Goal: Task Accomplishment & Management: Manage account settings

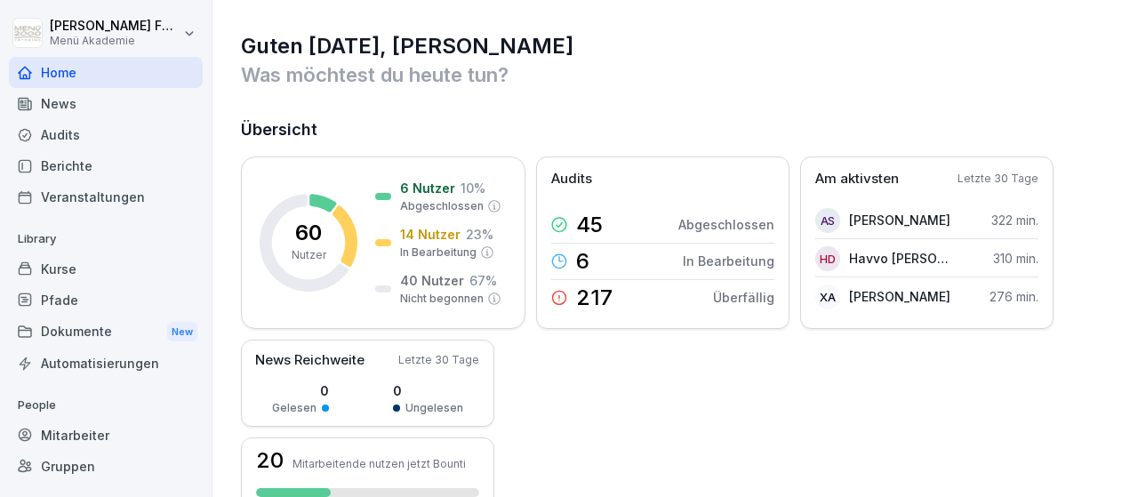
click at [311, 229] on p "60" at bounding box center [308, 232] width 27 height 21
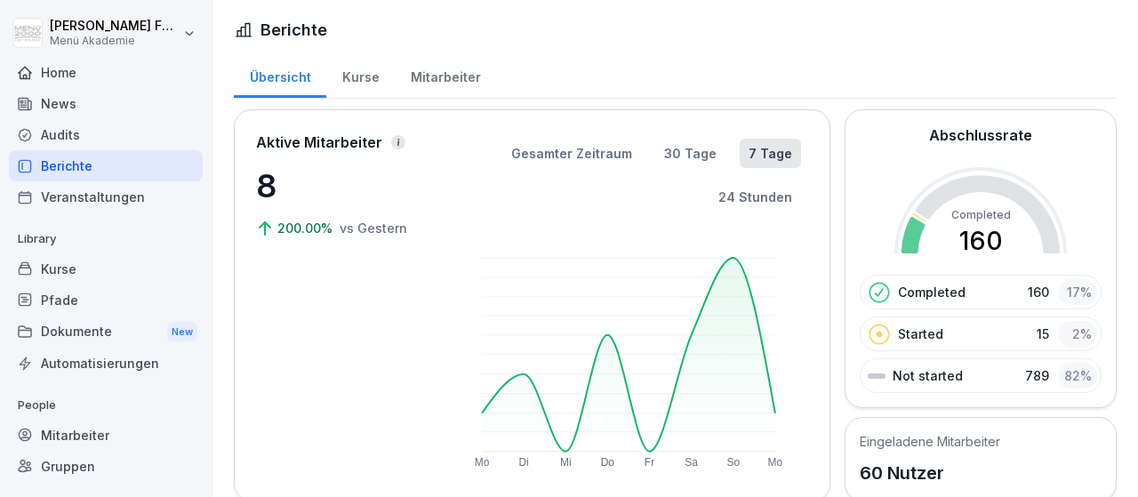
click at [63, 428] on div "Mitarbeiter" at bounding box center [106, 435] width 194 height 31
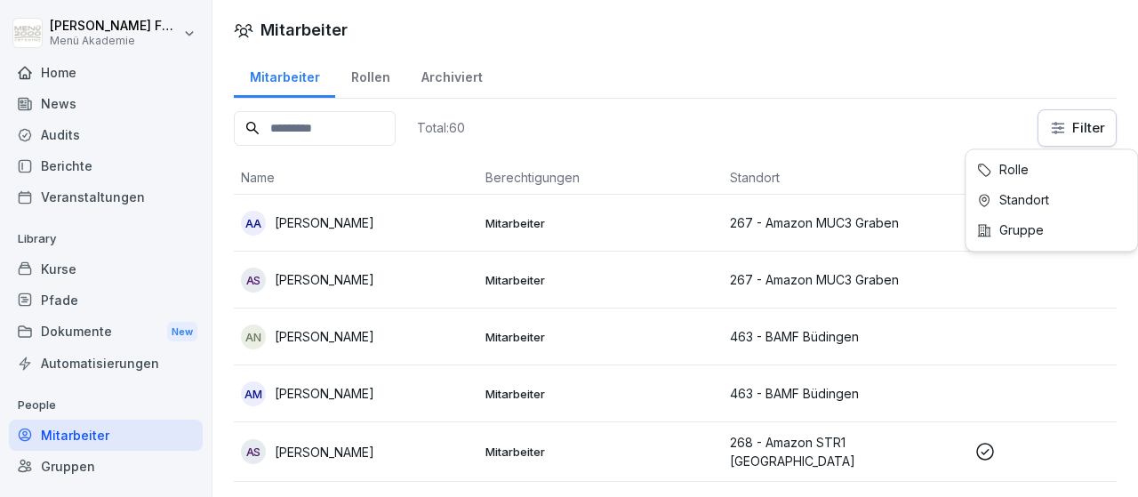
click at [1079, 122] on html "[PERSON_NAME] Menü Akademie Home News Audits Berichte Veranstaltungen Library K…" at bounding box center [569, 248] width 1138 height 497
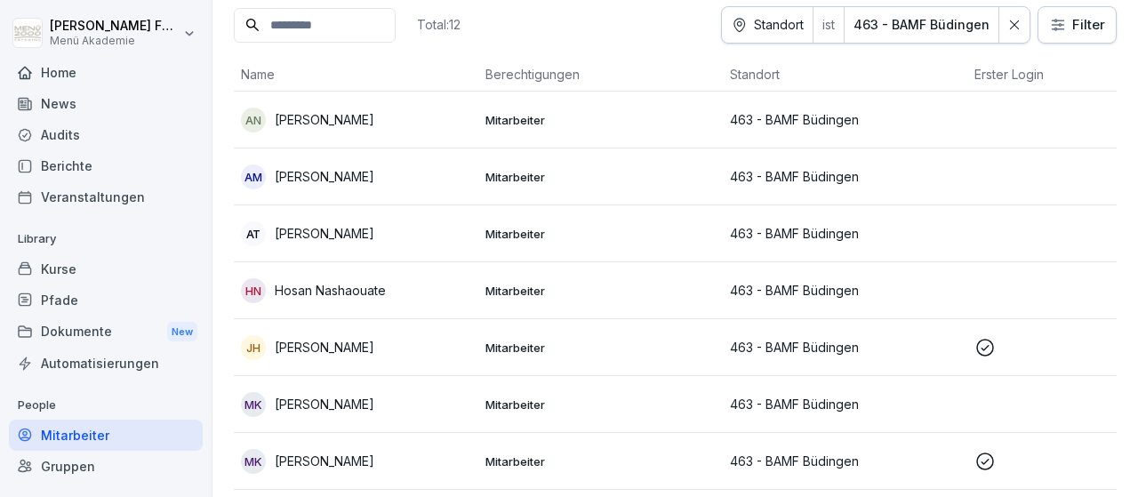
scroll to position [206, 0]
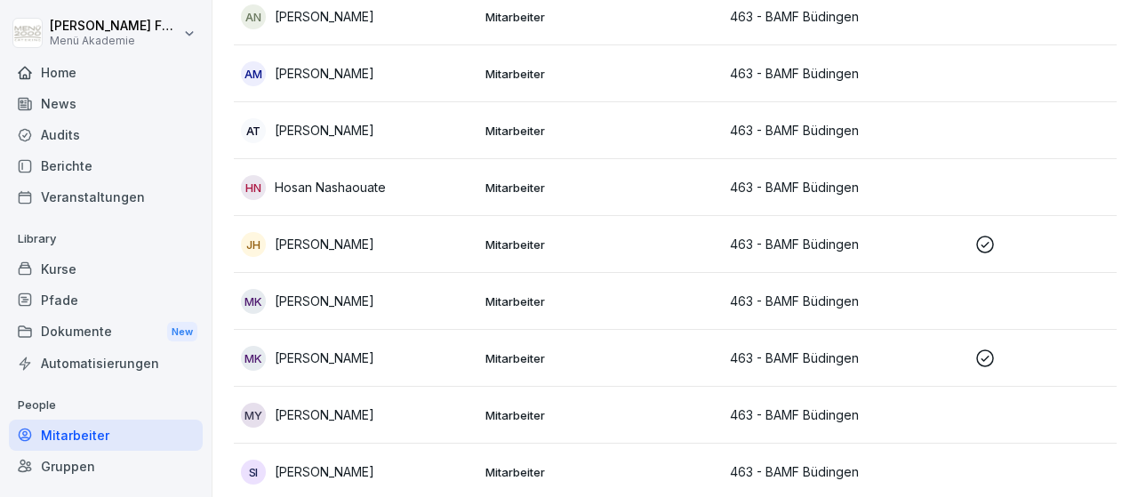
click at [353, 242] on p "[PERSON_NAME]" at bounding box center [325, 244] width 100 height 19
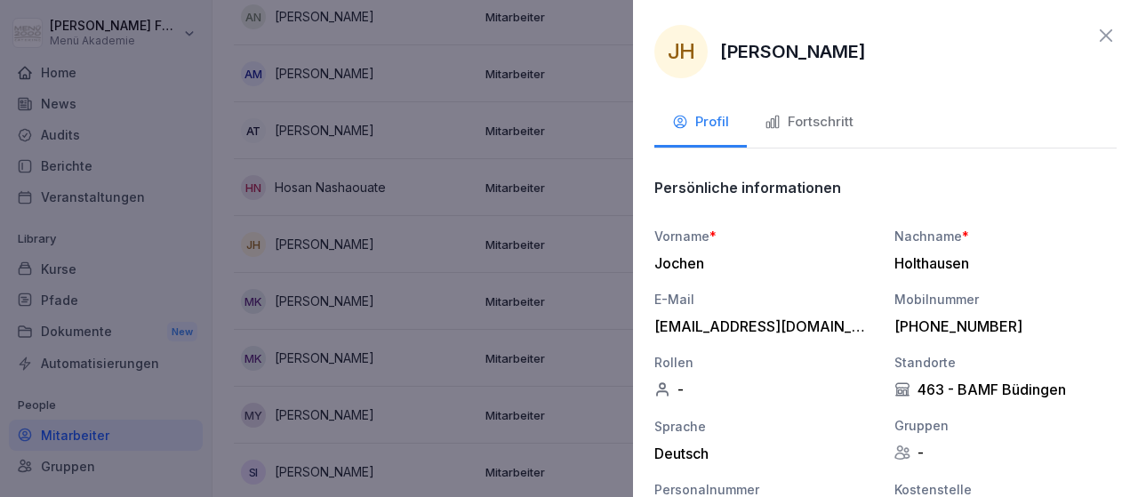
click at [822, 119] on div "Fortschritt" at bounding box center [809, 122] width 89 height 20
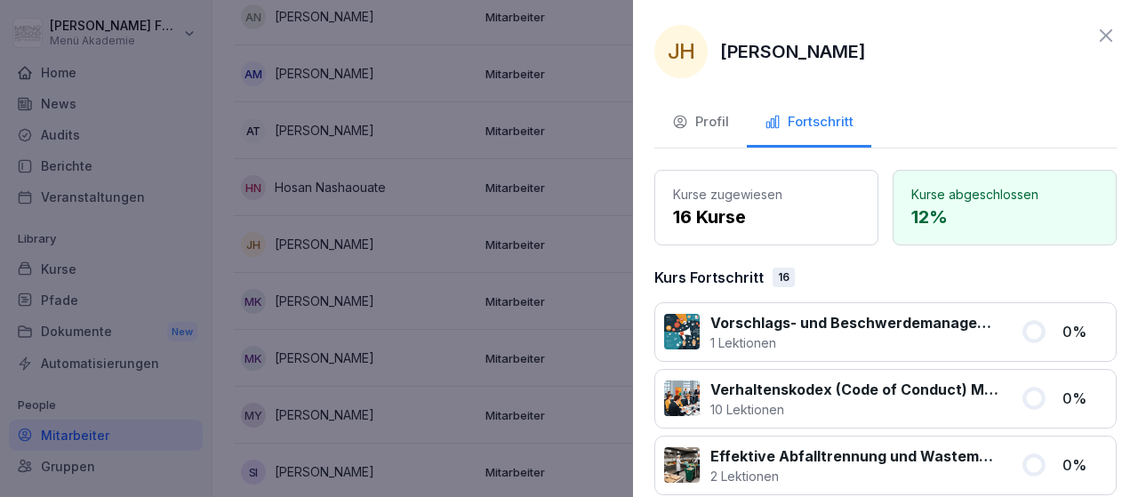
click at [621, 282] on div at bounding box center [569, 248] width 1138 height 497
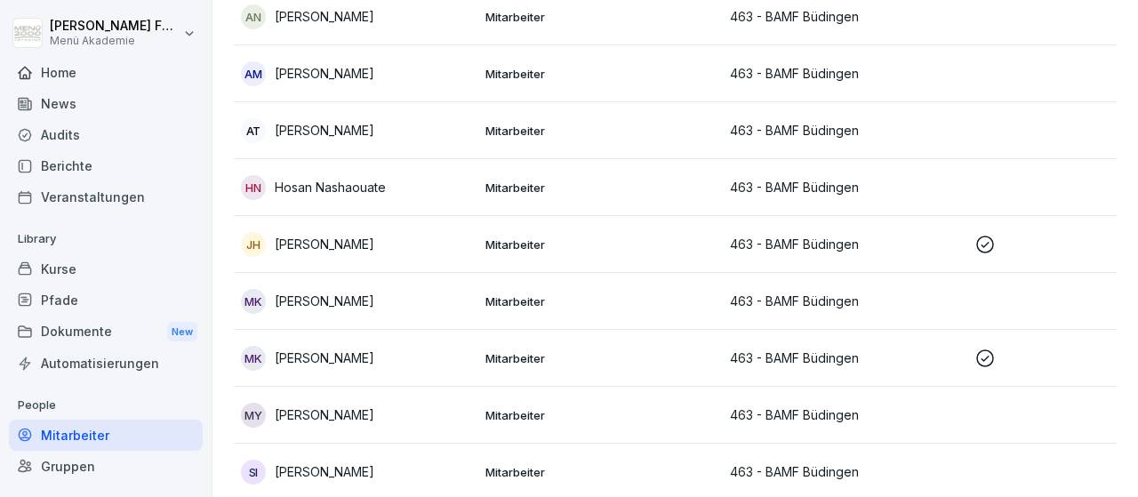
click at [349, 360] on p "[PERSON_NAME]" at bounding box center [325, 358] width 100 height 19
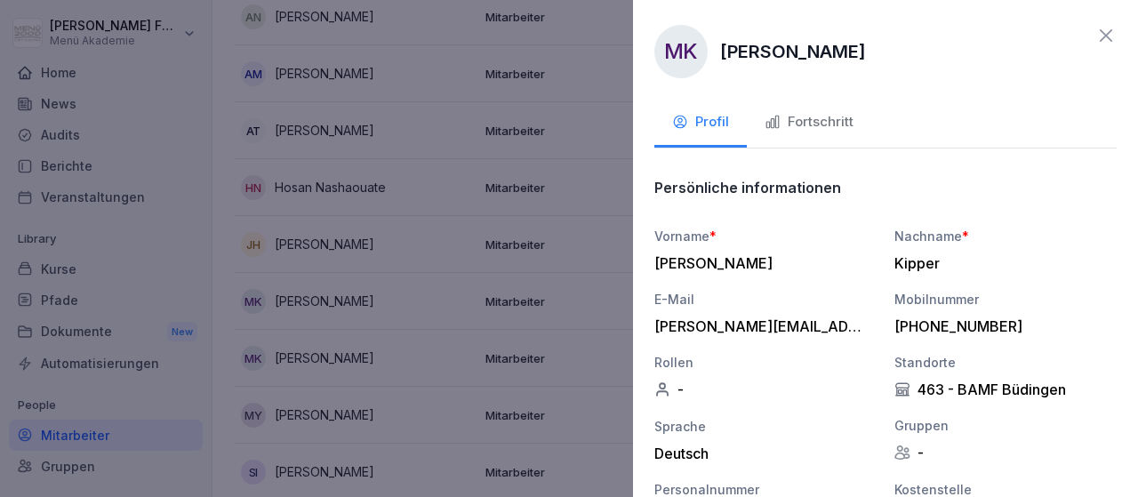
click at [817, 118] on div "Fortschritt" at bounding box center [809, 122] width 89 height 20
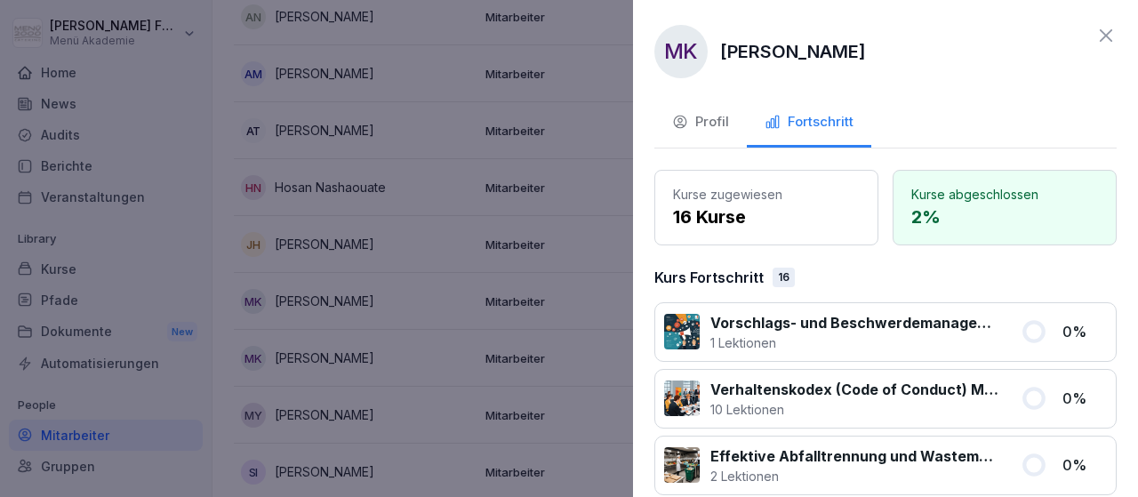
click at [616, 309] on div at bounding box center [569, 248] width 1138 height 497
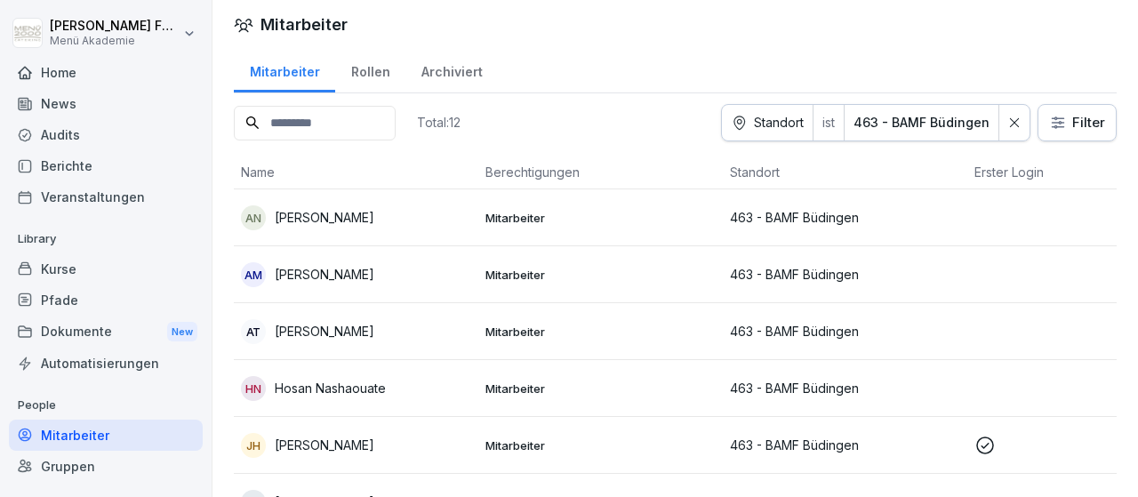
scroll to position [0, 0]
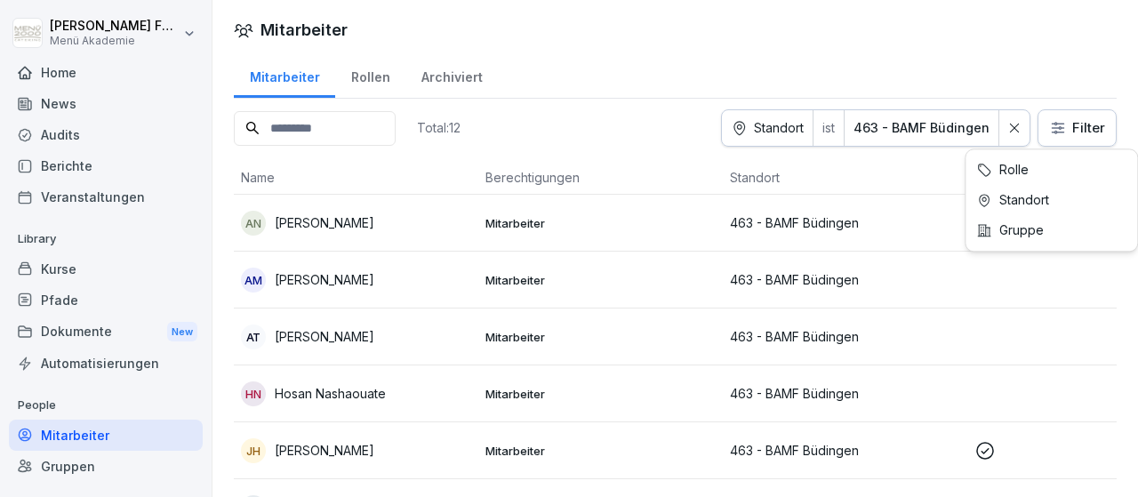
click at [1087, 129] on html "[PERSON_NAME] Menü Akademie Home News Audits Berichte Veranstaltungen Library K…" at bounding box center [569, 248] width 1138 height 497
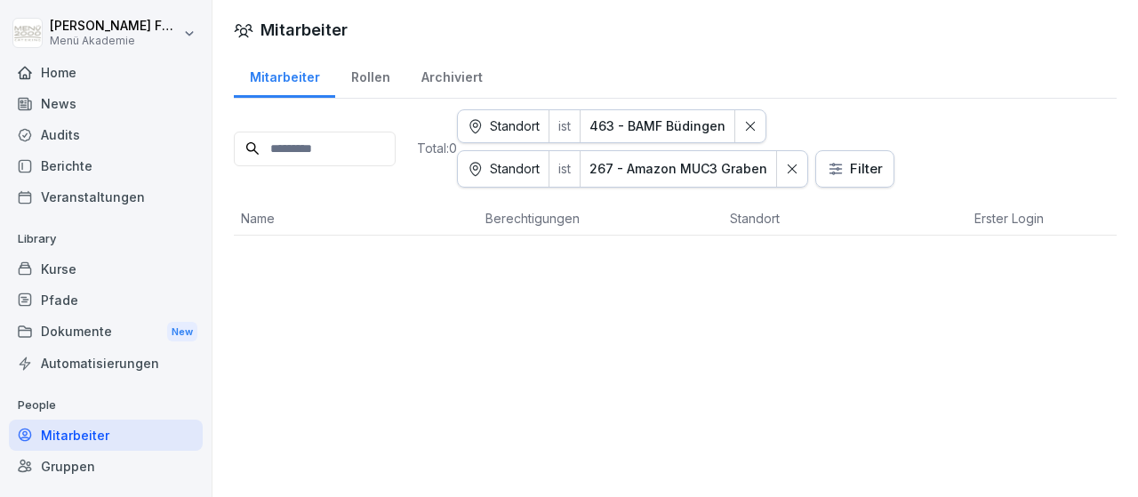
click at [757, 124] on icon at bounding box center [750, 126] width 12 height 12
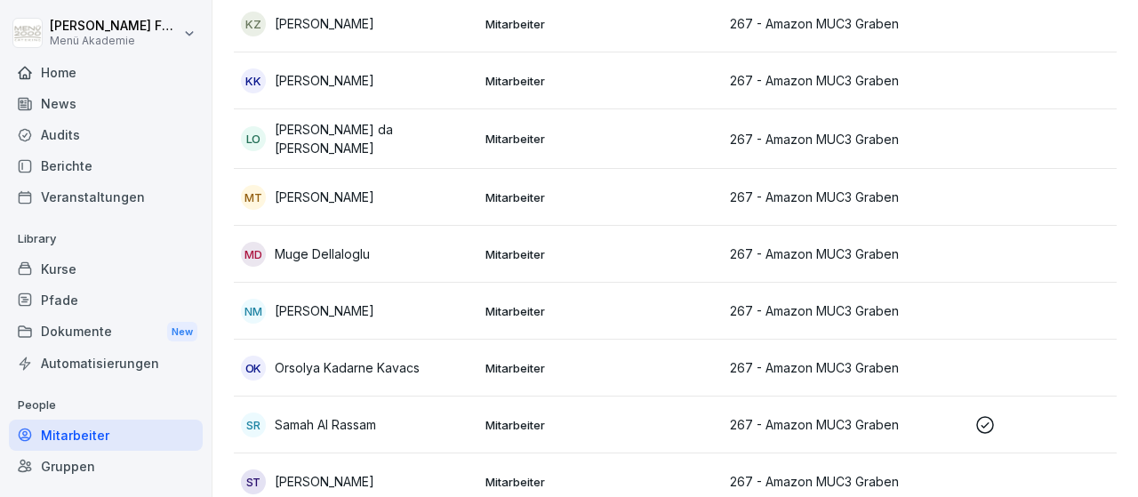
scroll to position [928, 0]
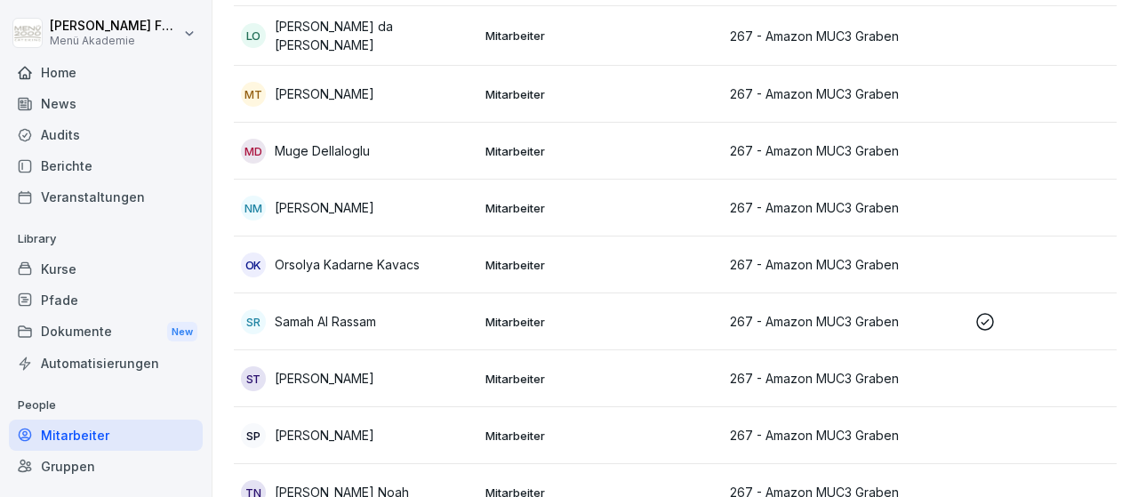
click at [351, 317] on p "Samah Al Rassam" at bounding box center [325, 321] width 101 height 19
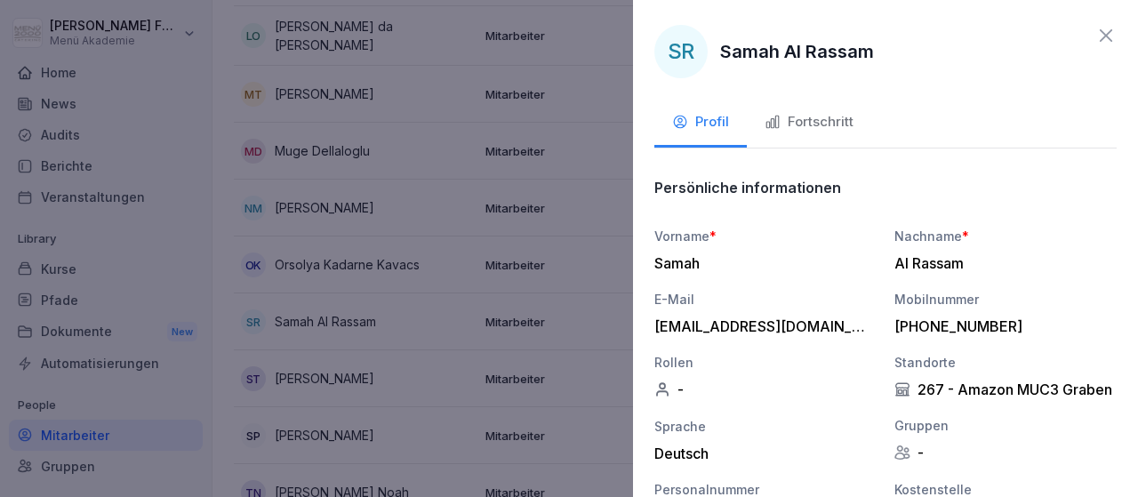
click at [822, 120] on div "Fortschritt" at bounding box center [809, 122] width 89 height 20
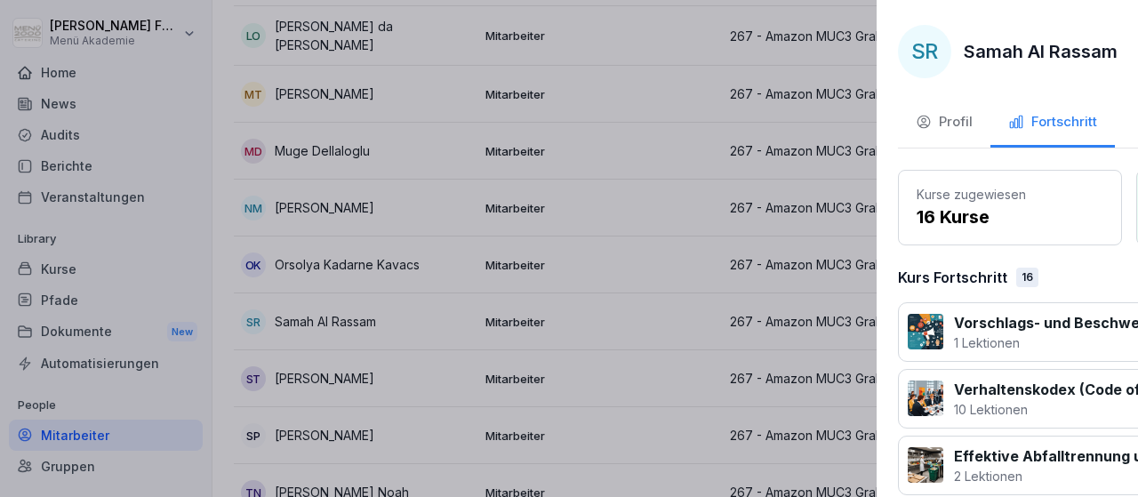
click at [616, 333] on div at bounding box center [569, 248] width 1138 height 497
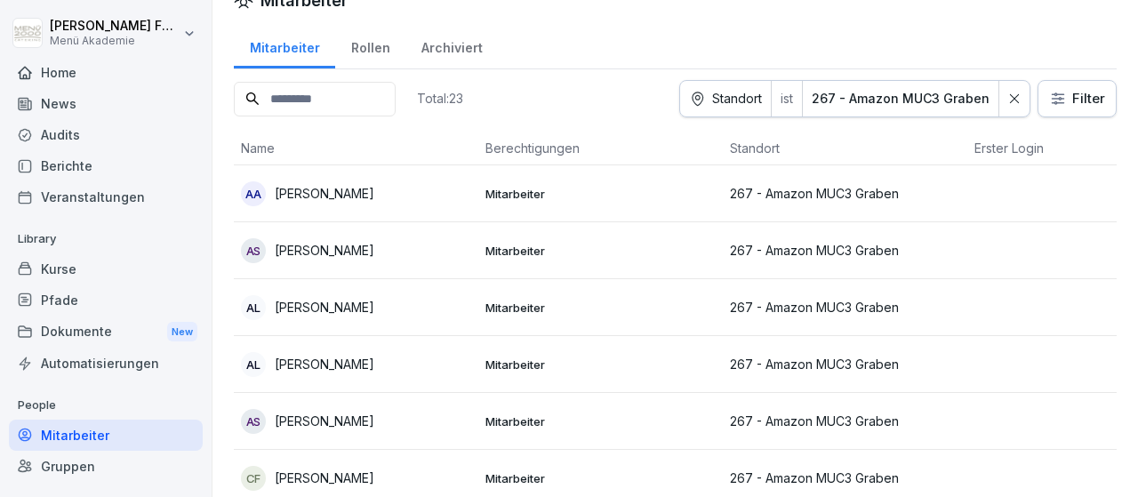
scroll to position [0, 0]
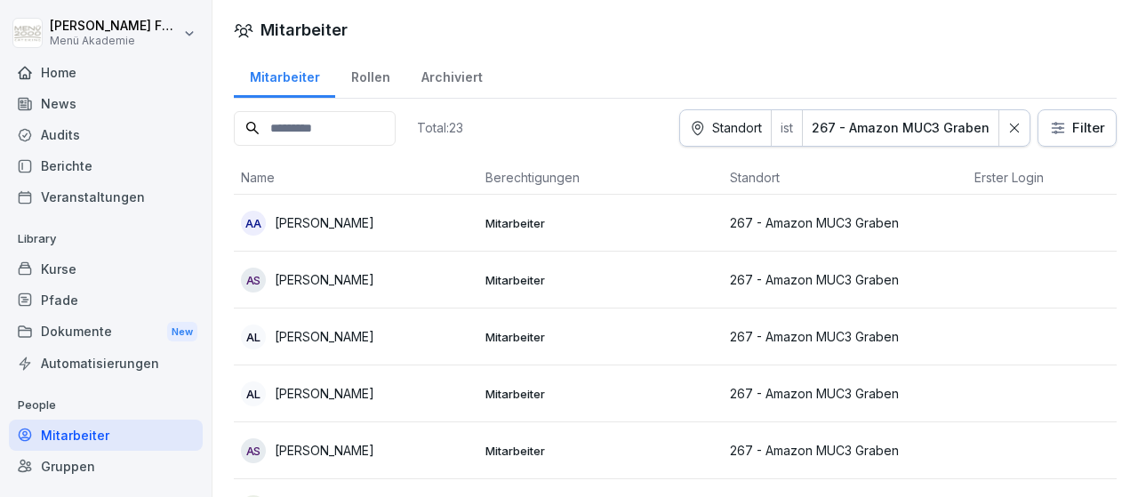
click at [1020, 124] on icon at bounding box center [1014, 128] width 12 height 12
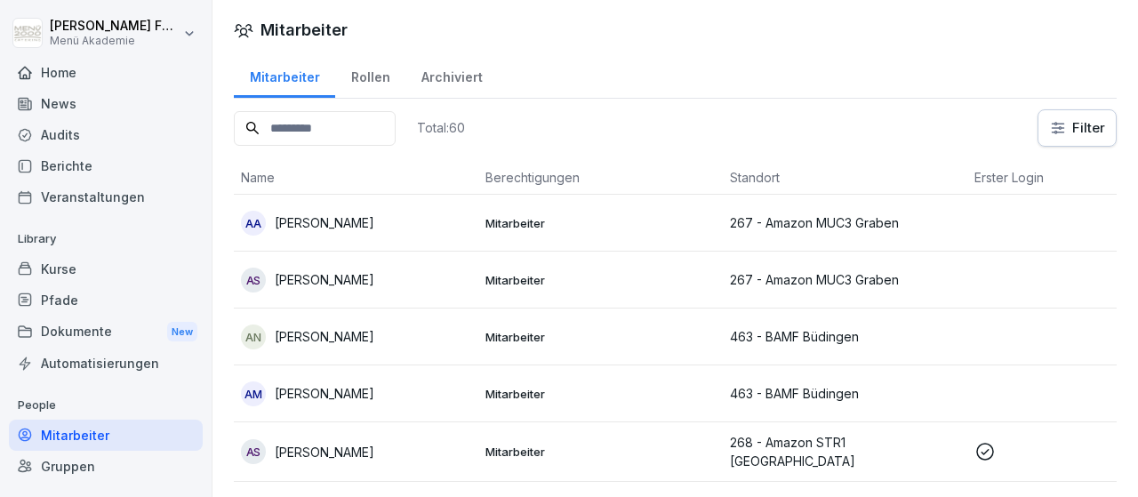
click at [1057, 130] on html "[PERSON_NAME] Menü Akademie Home News Audits Berichte Veranstaltungen Library K…" at bounding box center [569, 248] width 1138 height 497
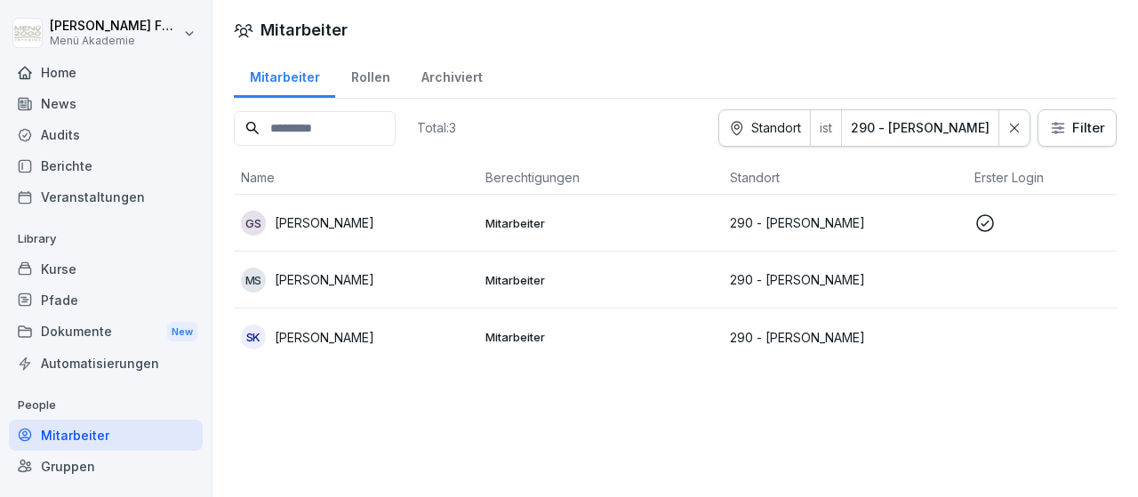
click at [336, 221] on p "[PERSON_NAME]" at bounding box center [325, 222] width 100 height 19
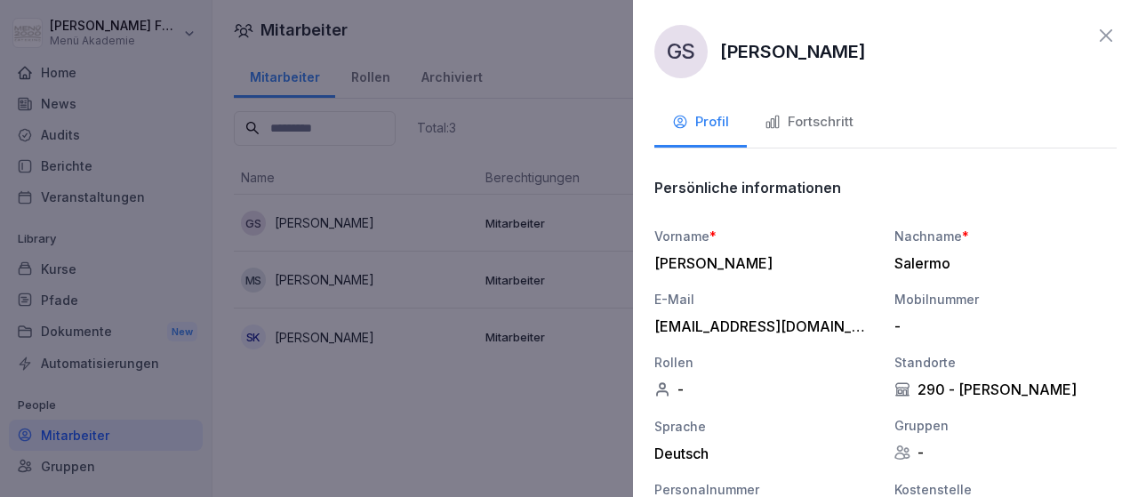
click at [804, 120] on div "Fortschritt" at bounding box center [809, 122] width 89 height 20
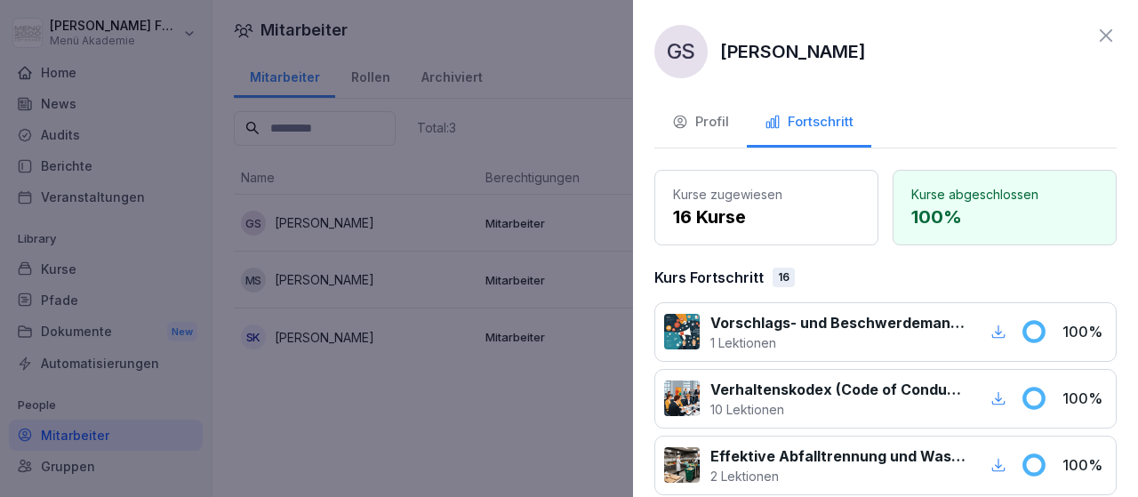
click at [609, 267] on div at bounding box center [569, 248] width 1138 height 497
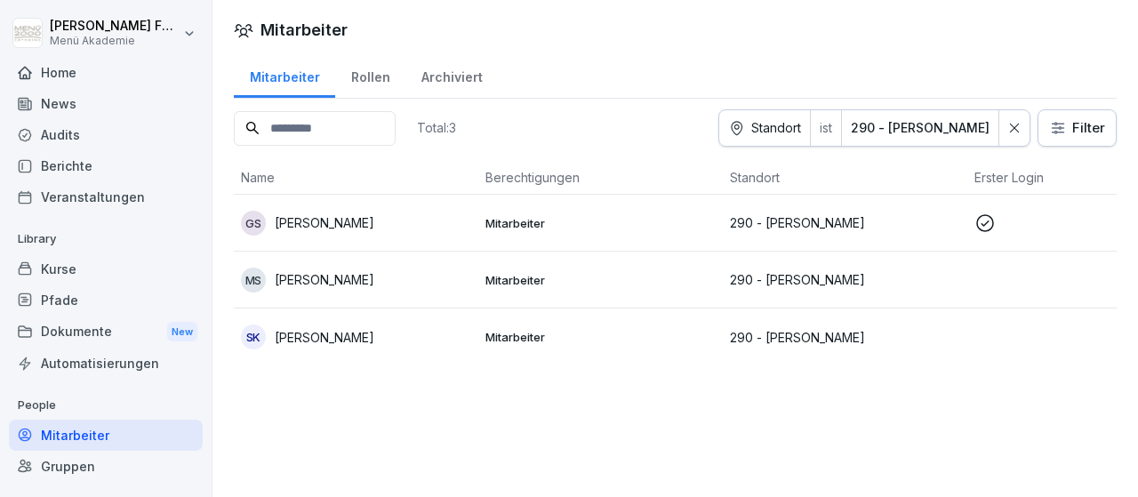
click at [1011, 129] on icon at bounding box center [1014, 128] width 12 height 12
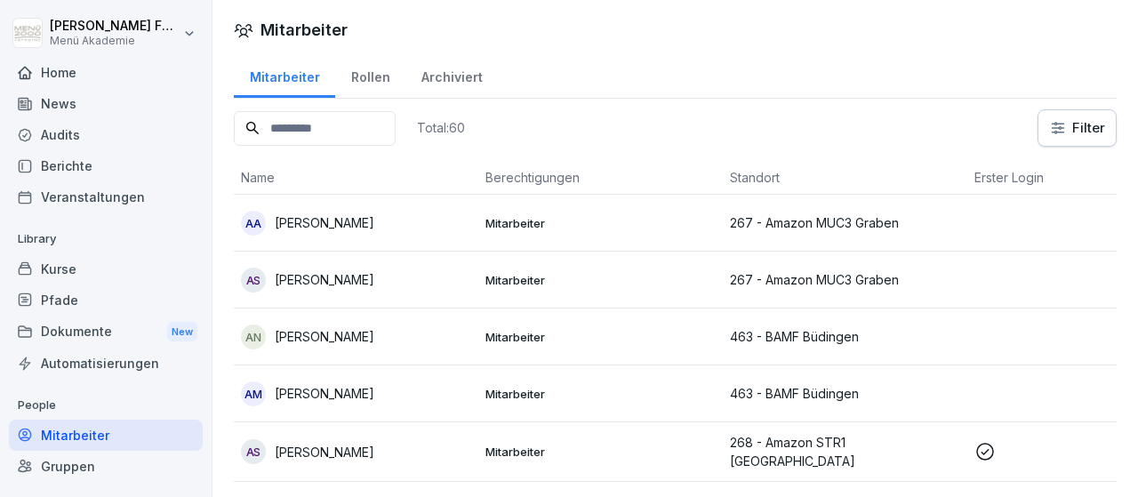
click at [1058, 125] on html "[PERSON_NAME] Menü Akademie Home News Audits Berichte Veranstaltungen Library K…" at bounding box center [569, 248] width 1138 height 497
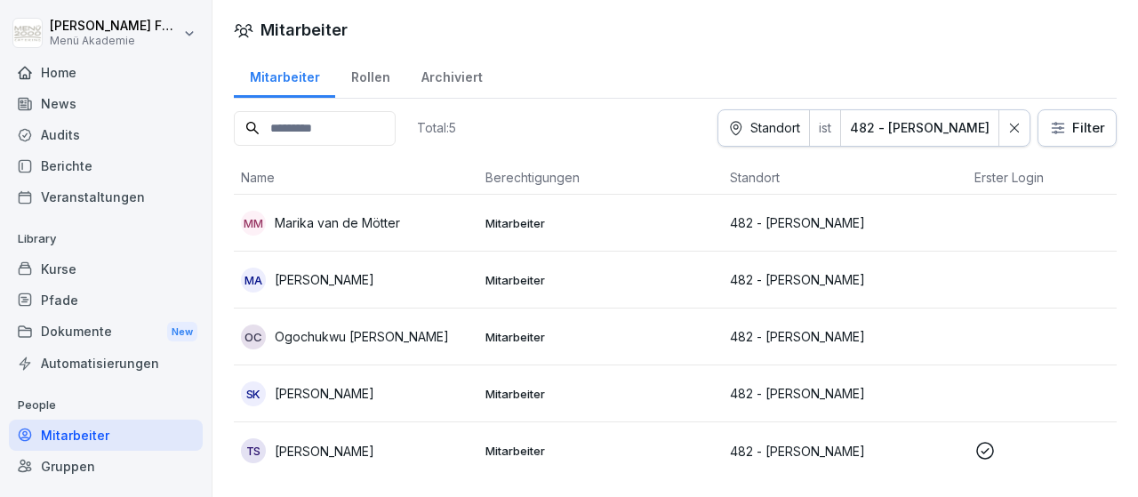
click at [372, 444] on p "[PERSON_NAME]" at bounding box center [325, 451] width 100 height 19
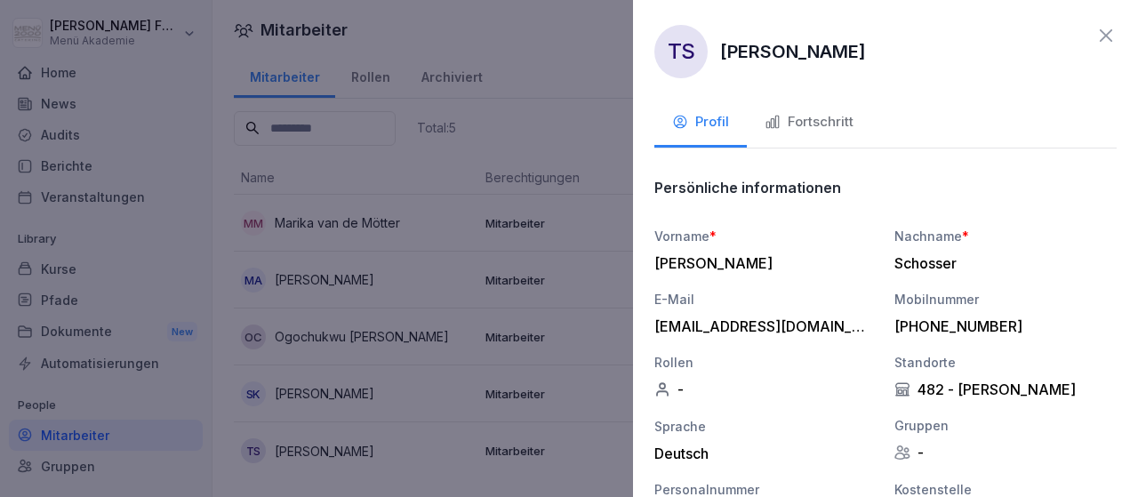
click at [821, 120] on div "Fortschritt" at bounding box center [809, 122] width 89 height 20
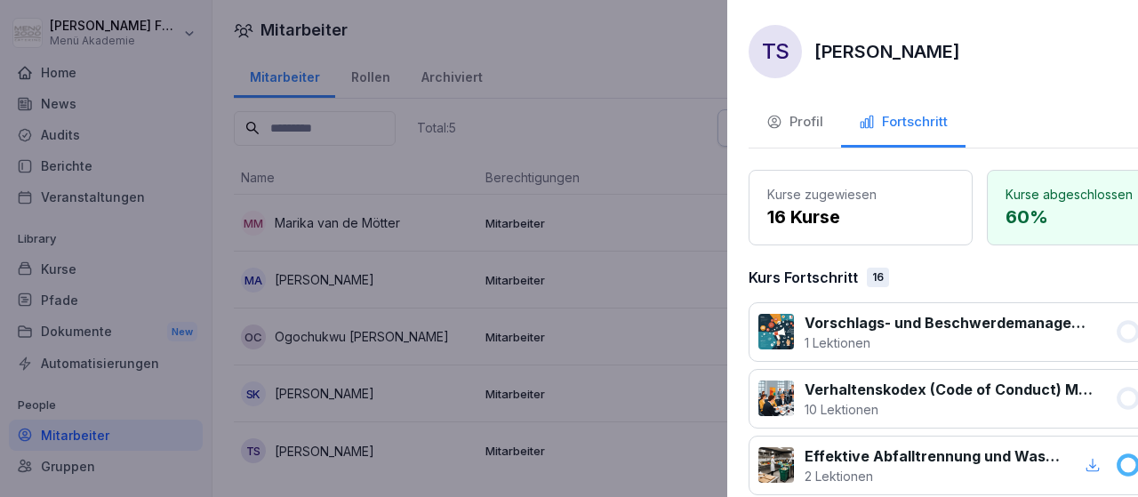
click at [613, 320] on div at bounding box center [569, 248] width 1138 height 497
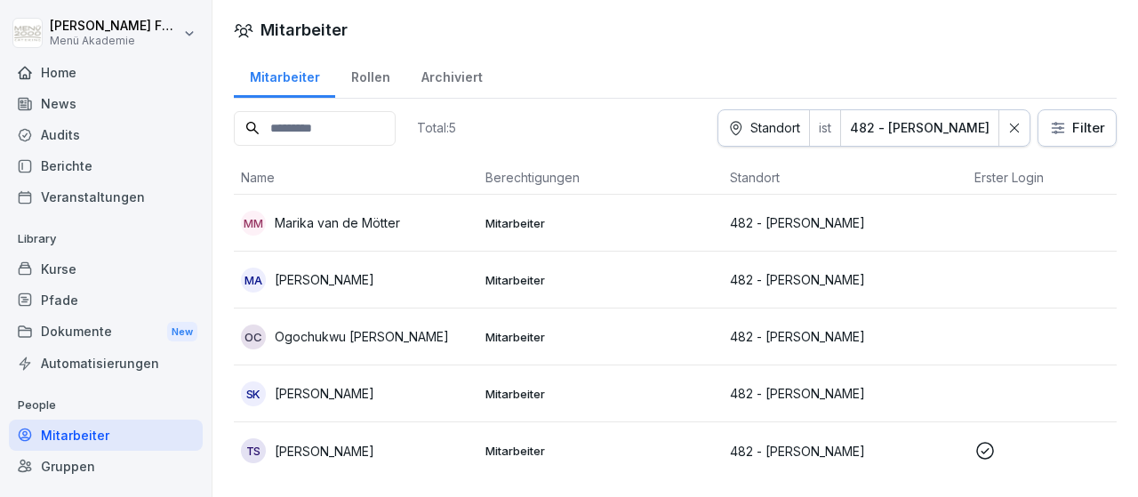
click at [1020, 131] on icon at bounding box center [1014, 128] width 12 height 12
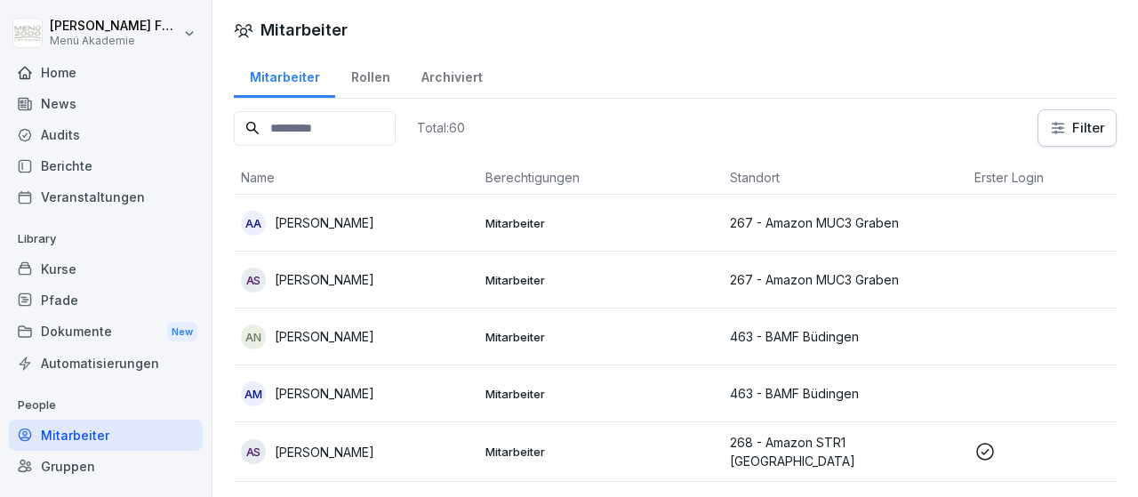
click at [57, 73] on div "Home" at bounding box center [106, 72] width 194 height 31
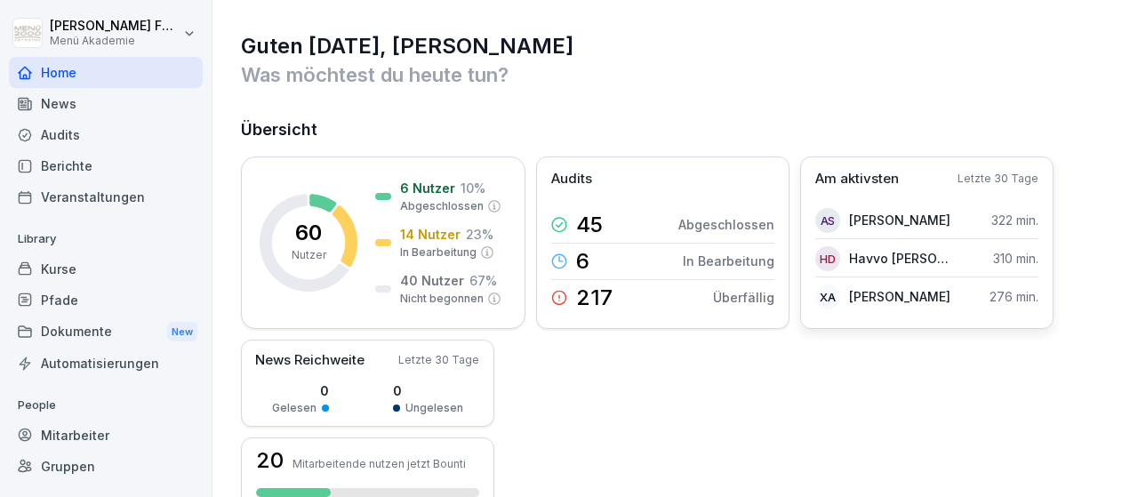
click at [855, 179] on p "Am aktivsten" at bounding box center [857, 179] width 84 height 20
click at [869, 296] on p "[PERSON_NAME]" at bounding box center [899, 296] width 101 height 19
click at [313, 200] on icon at bounding box center [322, 203] width 27 height 18
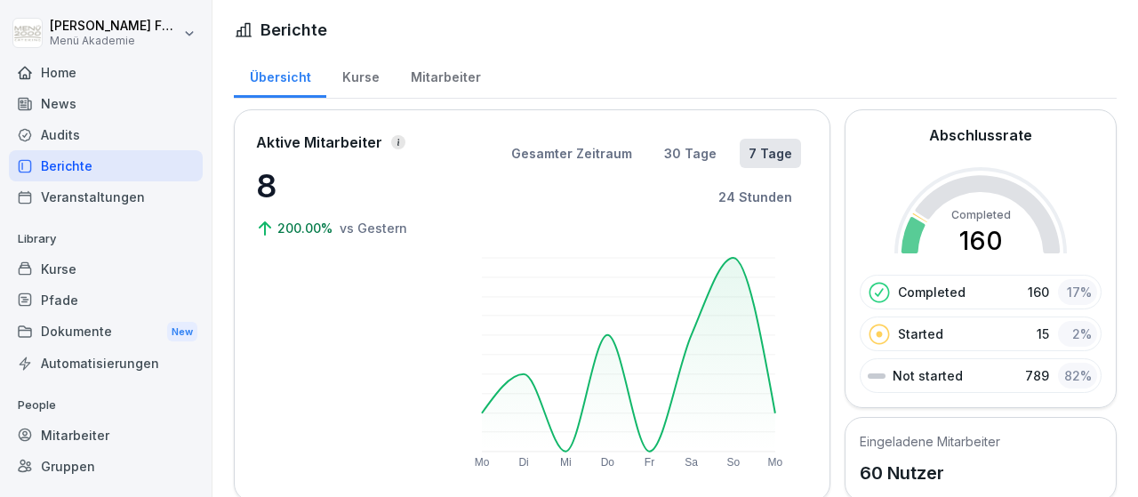
click at [67, 74] on div "Home" at bounding box center [106, 72] width 194 height 31
